Goal: Communication & Community: Answer question/provide support

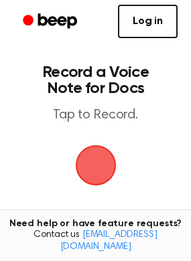
click at [90, 161] on span "button" at bounding box center [96, 165] width 64 height 64
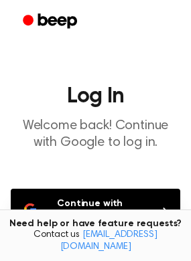
click at [97, 197] on button "Continue with Google" at bounding box center [95, 211] width 169 height 44
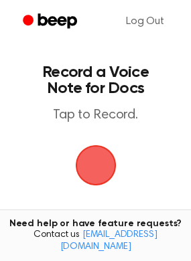
click at [98, 161] on span "button" at bounding box center [95, 165] width 75 height 75
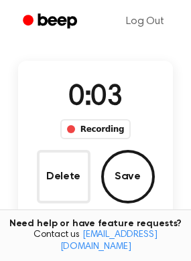
scroll to position [67, 0]
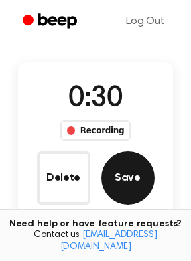
click at [126, 175] on button "Save" at bounding box center [128, 178] width 54 height 54
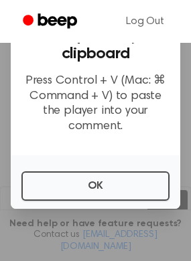
scroll to position [39, 0]
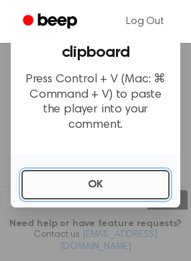
click at [132, 188] on button "OK" at bounding box center [95, 184] width 148 height 29
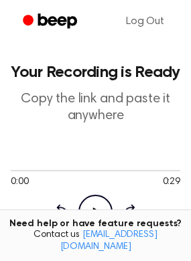
scroll to position [67, 0]
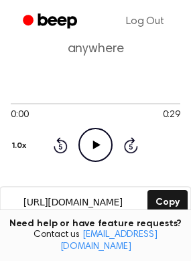
click at [100, 153] on icon "Play Audio" at bounding box center [95, 145] width 34 height 34
click at [100, 153] on icon "Pause Audio" at bounding box center [95, 145] width 34 height 34
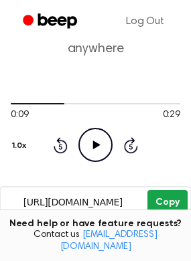
click at [161, 205] on button "Copy" at bounding box center [166, 202] width 39 height 25
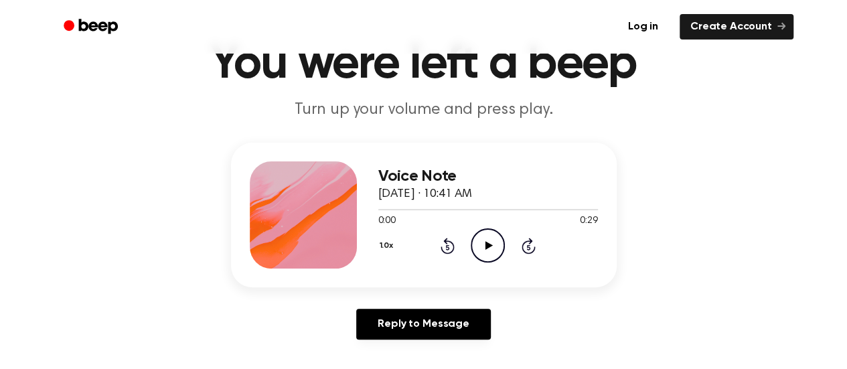
click at [496, 251] on icon "Play Audio" at bounding box center [487, 245] width 34 height 34
click at [413, 209] on div at bounding box center [487, 209] width 219 height 1
click at [485, 242] on icon at bounding box center [487, 245] width 6 height 9
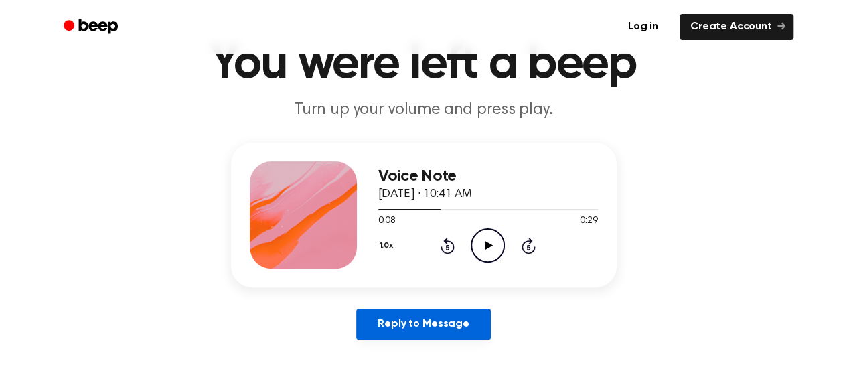
click at [426, 323] on link "Reply to Message" at bounding box center [423, 323] width 134 height 31
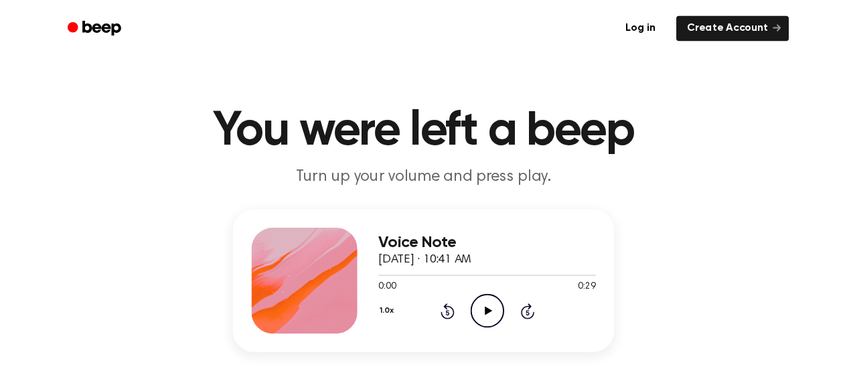
scroll to position [67, 0]
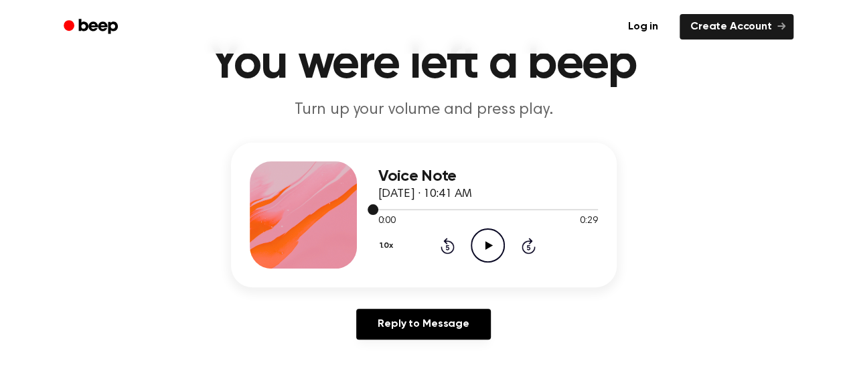
click at [416, 209] on div at bounding box center [487, 209] width 219 height 1
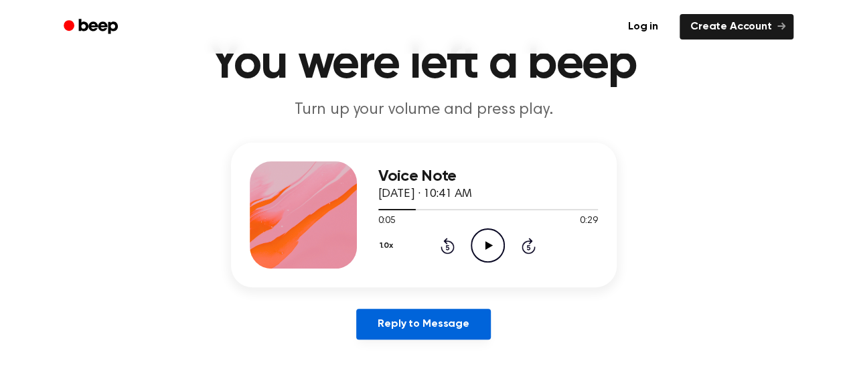
click at [427, 330] on link "Reply to Message" at bounding box center [423, 323] width 134 height 31
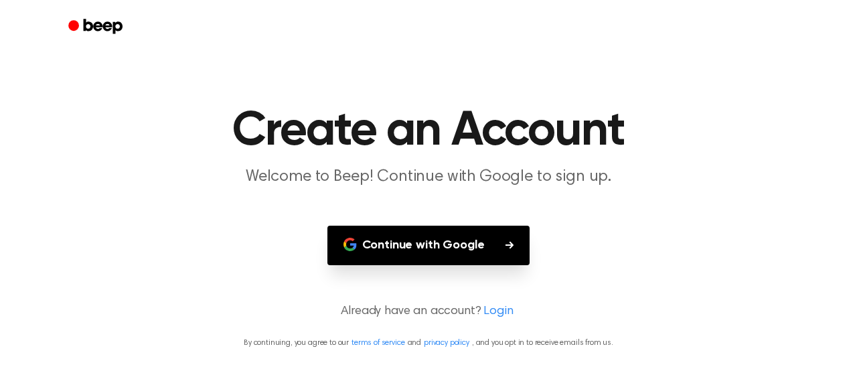
click at [432, 247] on button "Continue with Google" at bounding box center [428, 245] width 203 height 39
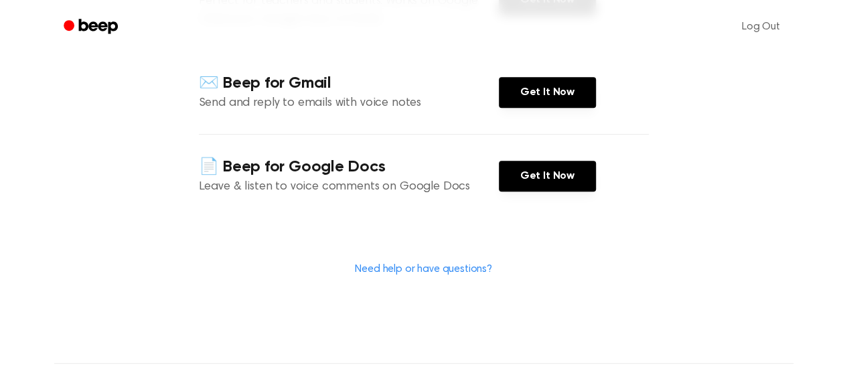
scroll to position [268, 0]
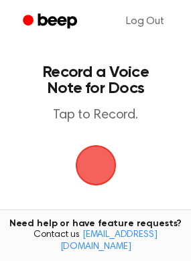
click at [106, 170] on span "button" at bounding box center [95, 165] width 41 height 41
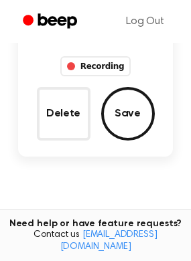
scroll to position [134, 0]
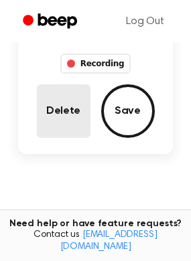
click at [69, 122] on button "Delete" at bounding box center [64, 111] width 54 height 54
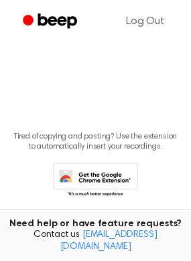
scroll to position [0, 0]
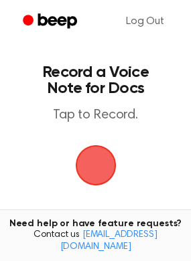
scroll to position [190, 0]
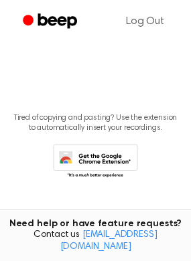
click at [91, 156] on icon at bounding box center [99, 164] width 63 height 23
